Goal: Information Seeking & Learning: Find specific fact

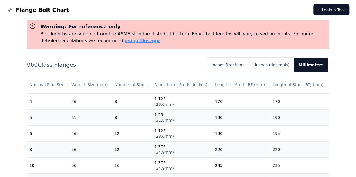
scroll to position [116, 0]
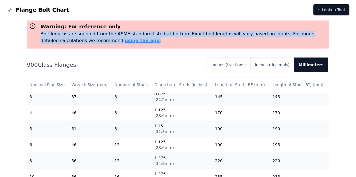
drag, startPoint x: 39, startPoint y: 34, endPoint x: 109, endPoint y: 45, distance: 70.4
click at [109, 45] on div "Warning: For reference only Bolt lengths are sourced from the ASME standard lis…" at bounding box center [178, 35] width 302 height 28
click at [163, 32] on p "Bolt lengths are sourced from the ASME standard listed at bottom. Exact bolt le…" at bounding box center [184, 38] width 286 height 14
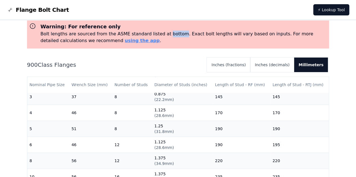
click at [163, 32] on p "Bolt lengths are sourced from the ASME standard listed at bottom. Exact bolt le…" at bounding box center [184, 38] width 286 height 14
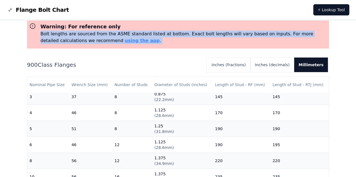
click at [163, 32] on p "Bolt lengths are sourced from the ASME standard listed at bottom. Exact bolt le…" at bounding box center [184, 38] width 286 height 14
click at [182, 41] on p "Bolt lengths are sourced from the ASME standard listed at bottom. Exact bolt le…" at bounding box center [184, 38] width 286 height 14
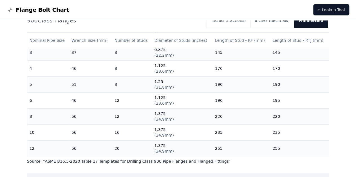
scroll to position [85, 0]
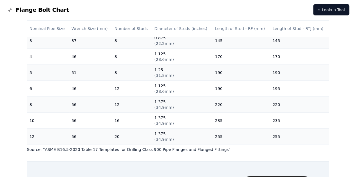
click at [69, 151] on p "Source: " ASME B16.5-2020 Table 17 Templates for Drilling Class 900 Pipe Flange…" at bounding box center [178, 150] width 302 height 6
click at [100, 151] on p "Source: " ASME B16.5-2020 Table 17 Templates for Drilling Class 900 Pipe Flange…" at bounding box center [178, 150] width 302 height 6
